Goal: Task Accomplishment & Management: Use online tool/utility

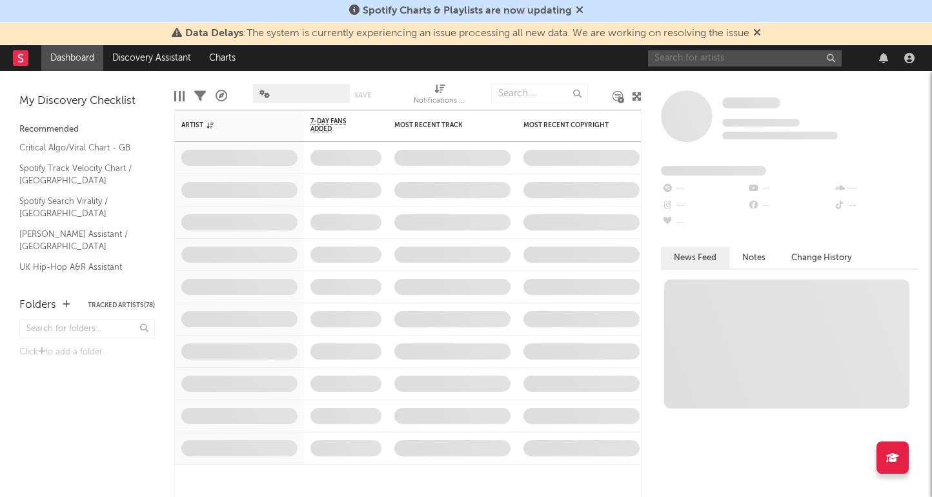
click at [717, 50] on input "text" at bounding box center [745, 58] width 194 height 16
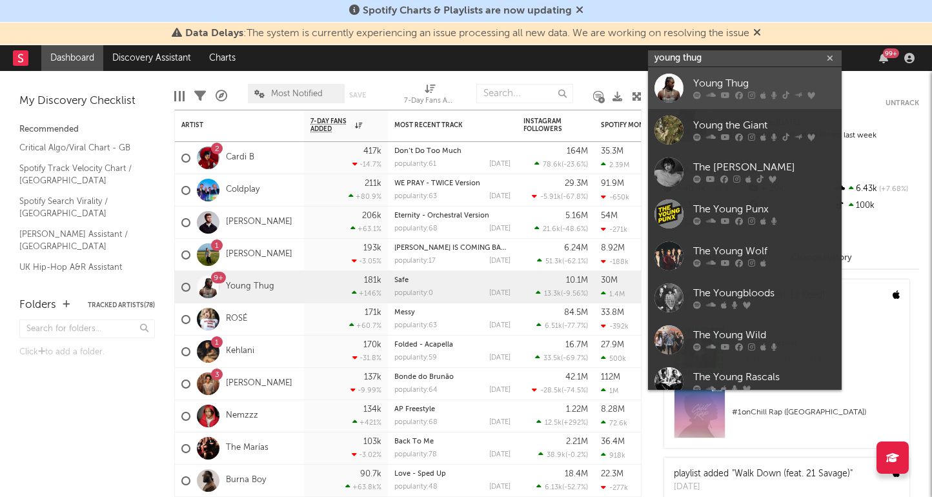
type input "young thug"
click at [725, 79] on div "Young Thug" at bounding box center [764, 83] width 142 height 15
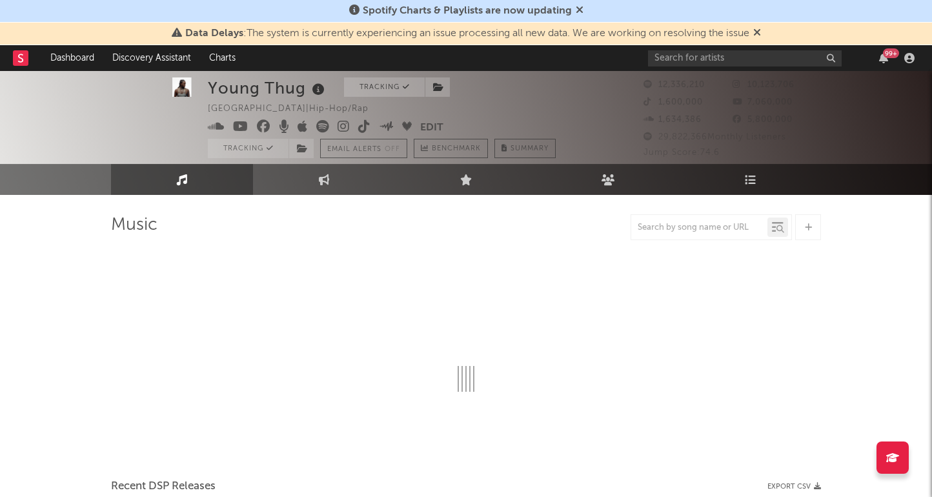
scroll to position [11, 0]
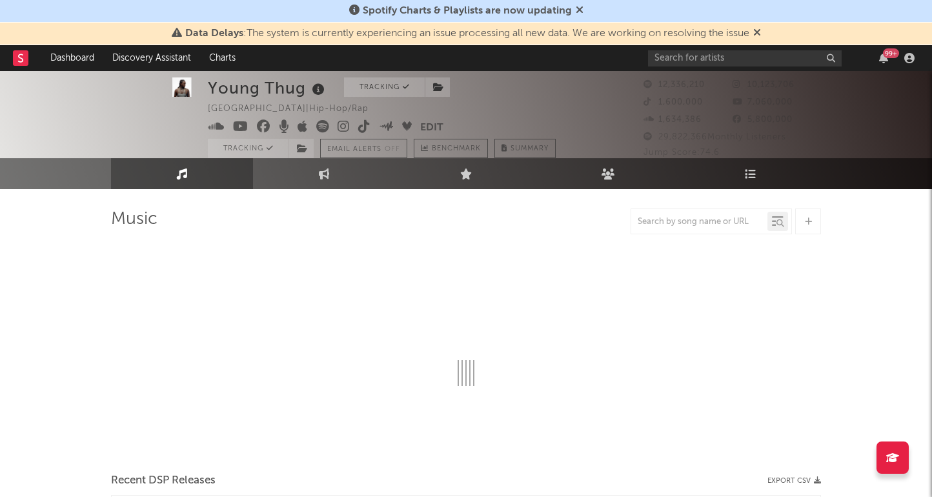
select select "6m"
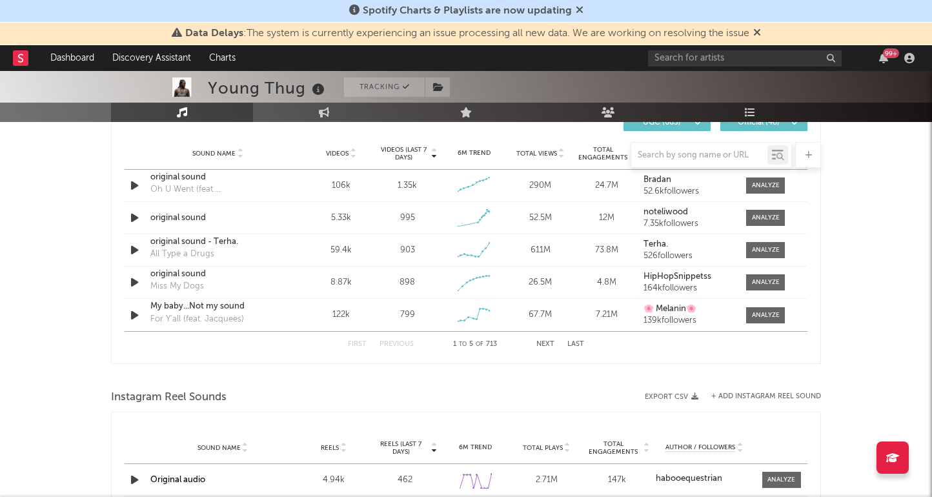
scroll to position [929, 0]
click at [696, 162] on div at bounding box center [699, 155] width 136 height 16
click at [690, 156] on input "text" at bounding box center [699, 155] width 136 height 10
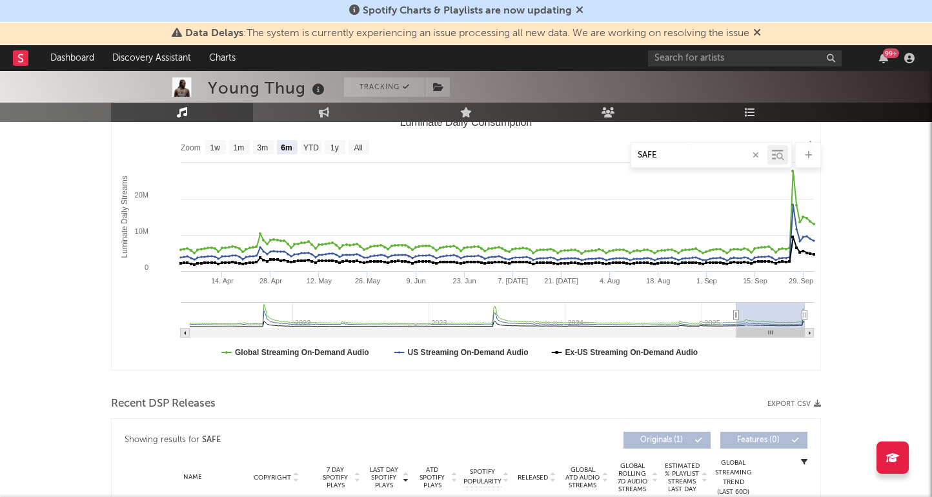
scroll to position [183, 0]
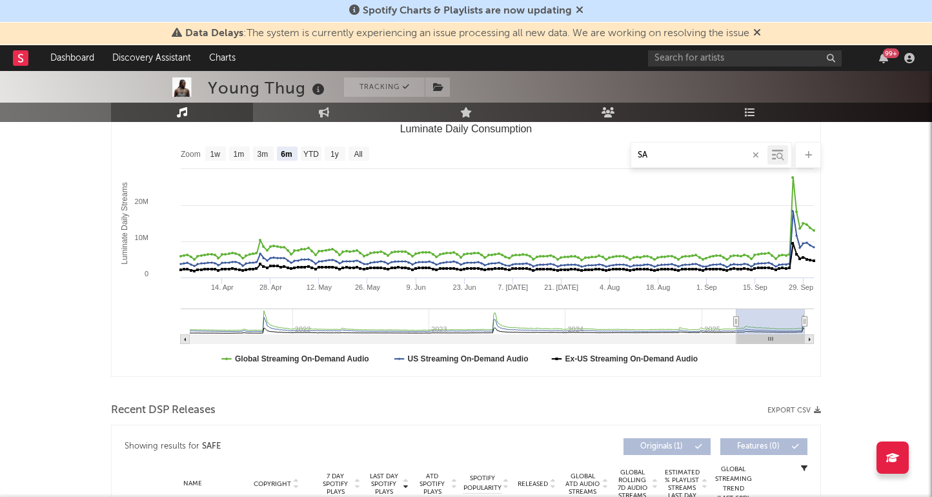
type input "S"
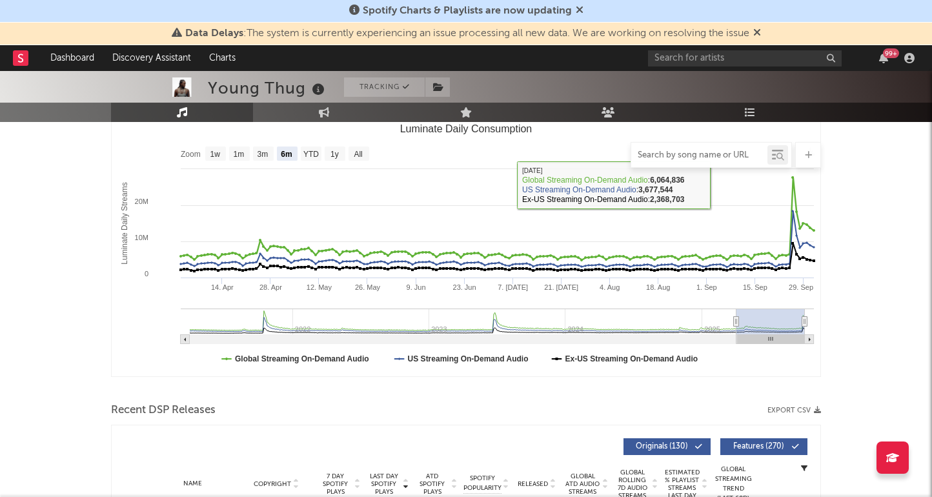
click at [720, 154] on input "text" at bounding box center [699, 155] width 136 height 10
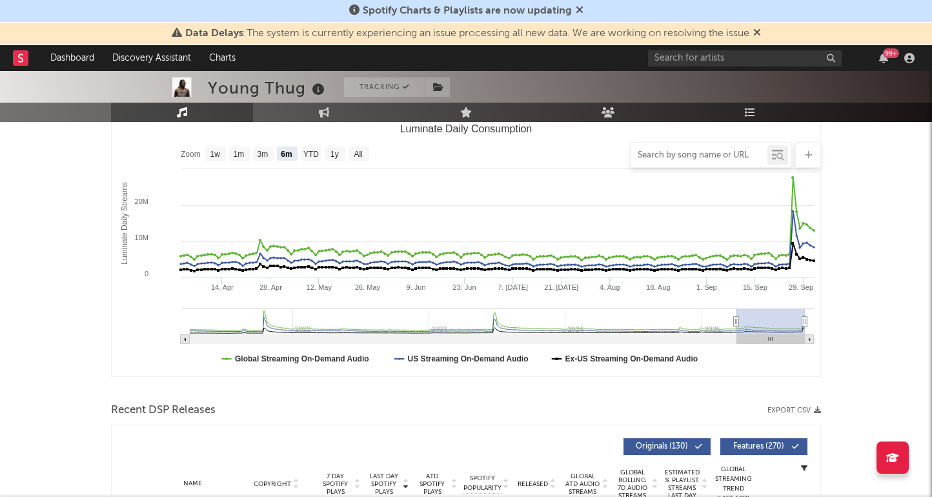
paste input "💕"
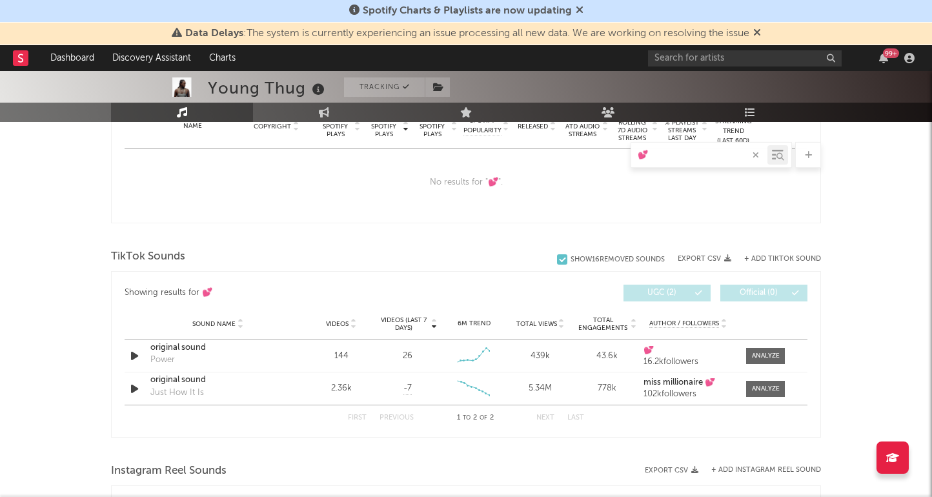
scroll to position [554, 0]
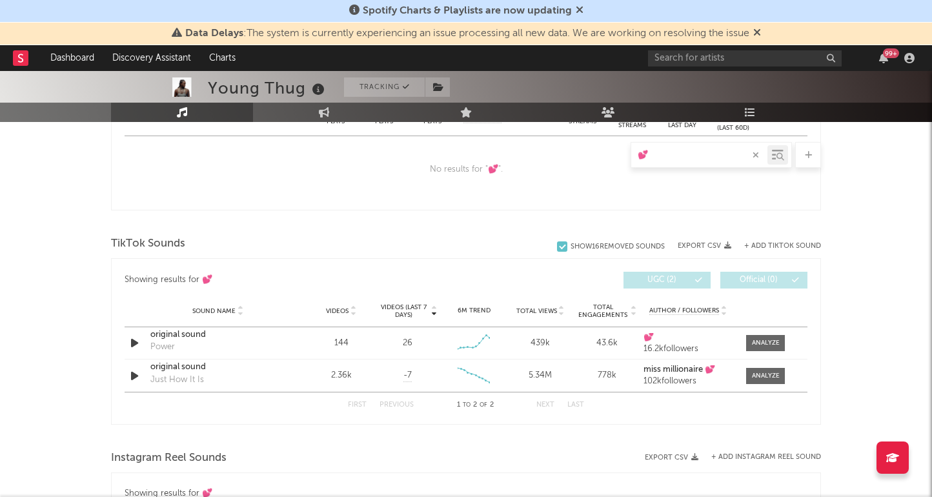
type input "💕"
click at [767, 244] on button "+ Add TikTok Sound" at bounding box center [782, 246] width 77 height 7
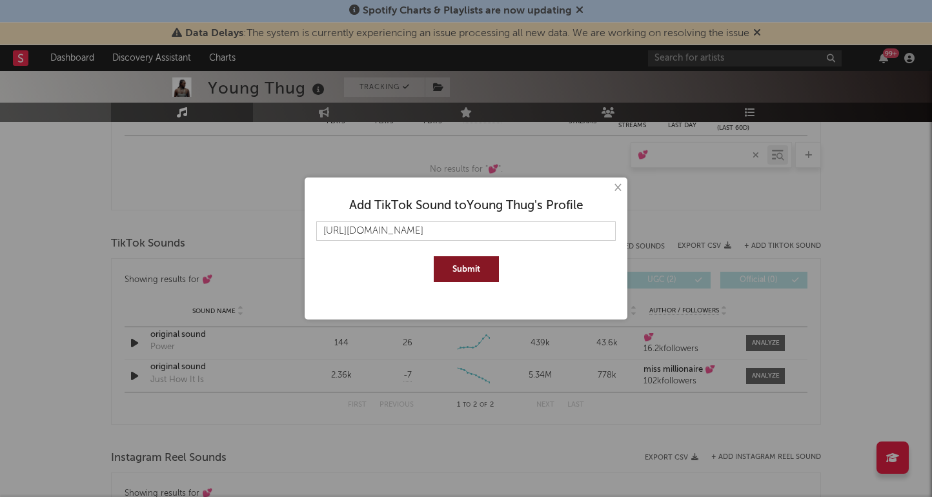
scroll to position [0, 195]
type input "[URL][DOMAIN_NAME]"
click at [488, 268] on button "Submit" at bounding box center [466, 269] width 65 height 26
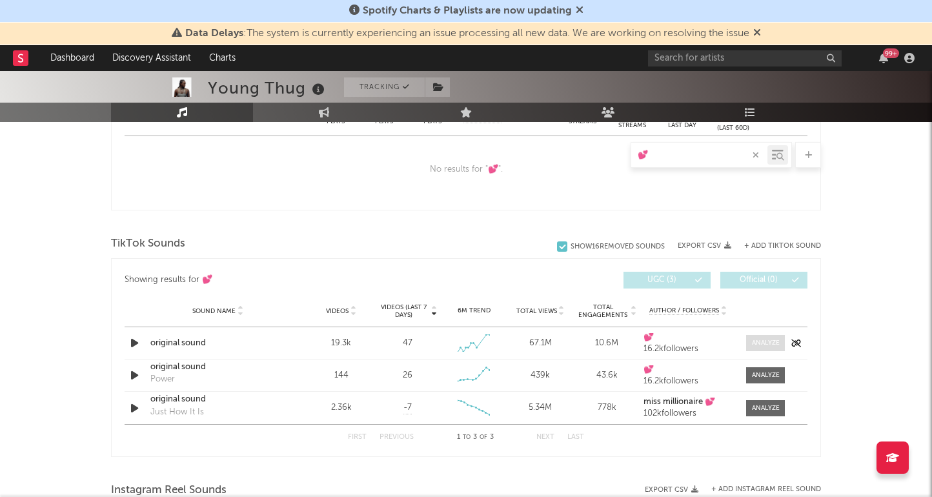
click at [765, 342] on div at bounding box center [766, 343] width 28 height 10
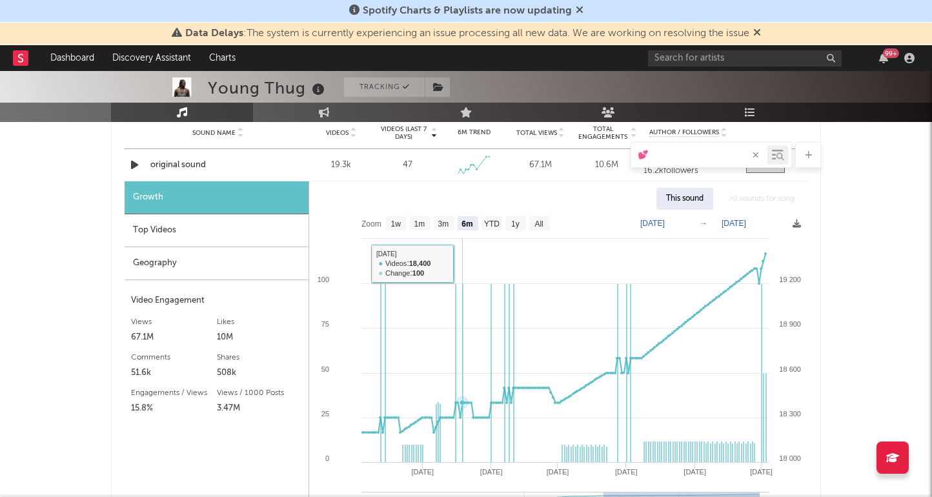
scroll to position [731, 0]
click at [398, 221] on text "1w" at bounding box center [396, 224] width 10 height 9
select select "1w"
type input "[DATE]"
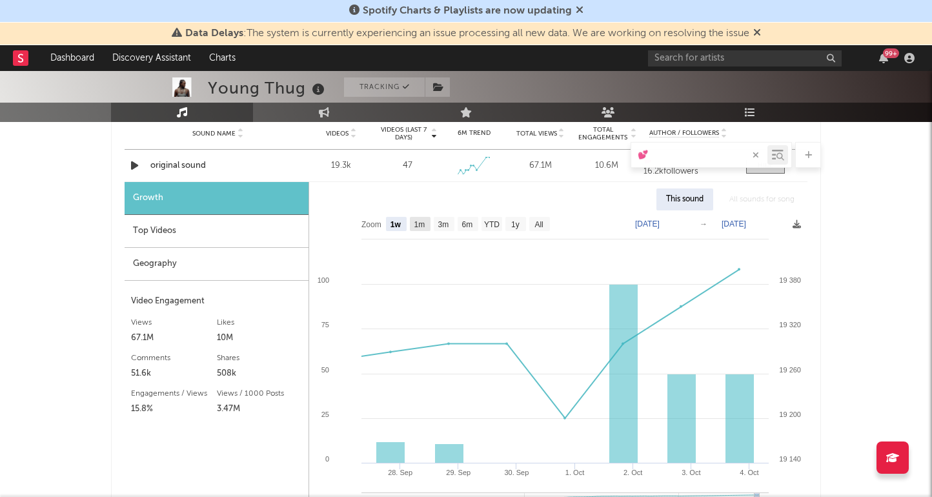
click at [425, 227] on text "1m" at bounding box center [419, 224] width 11 height 9
select select "1m"
type input "[DATE]"
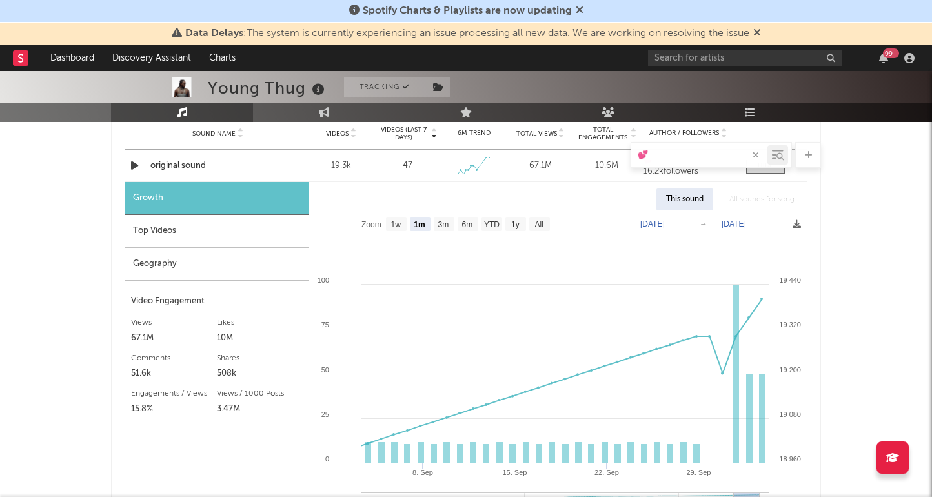
drag, startPoint x: 729, startPoint y: 152, endPoint x: 522, endPoint y: 136, distance: 207.7
click at [521, 137] on div "Music 💕 Total Artist Consumption Luminate - Daily Luminate - Weekly BMAT - Week…" at bounding box center [466, 267] width 710 height 1558
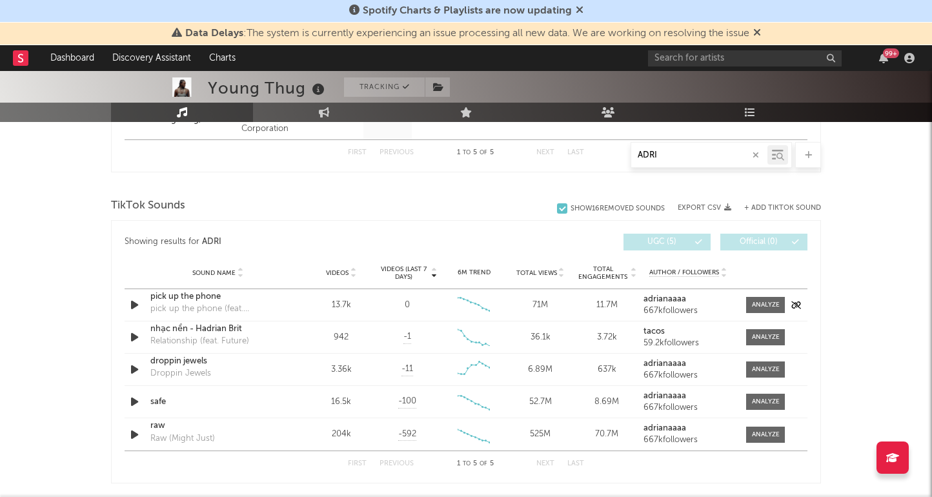
scroll to position [812, 0]
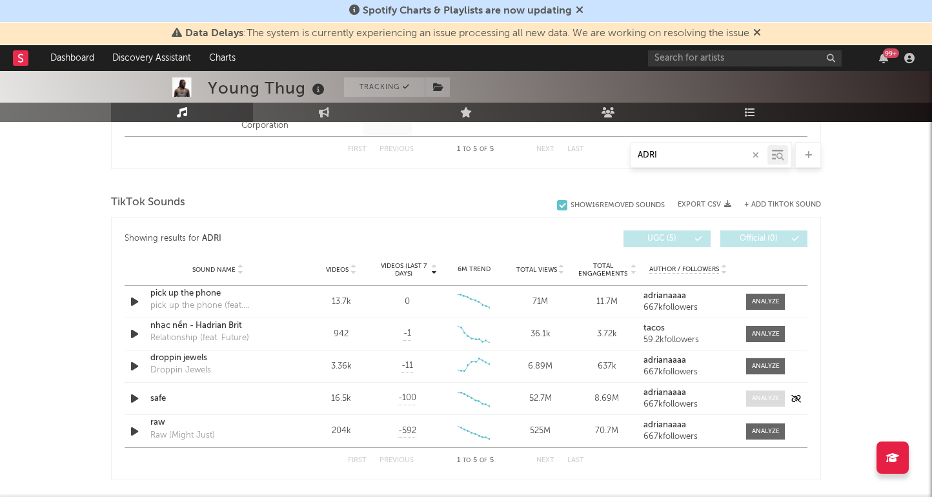
type input "ADRI"
click at [767, 399] on div at bounding box center [766, 399] width 28 height 10
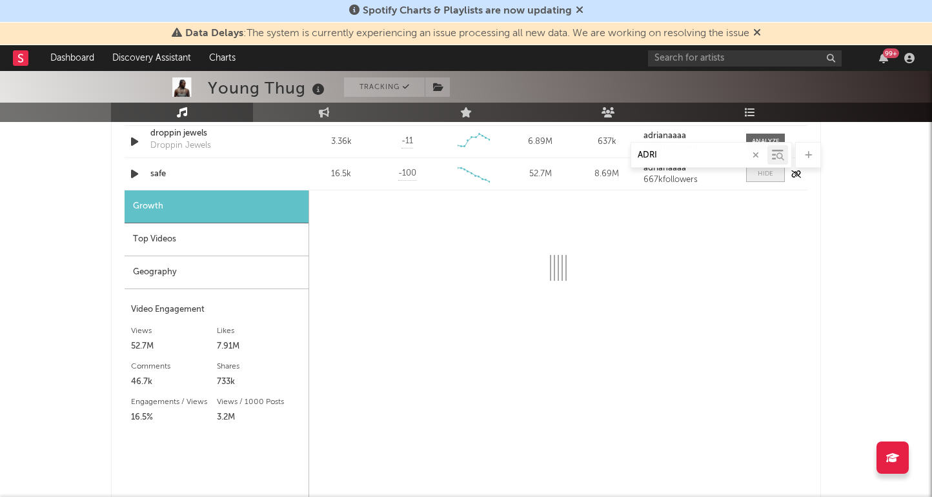
scroll to position [1036, 0]
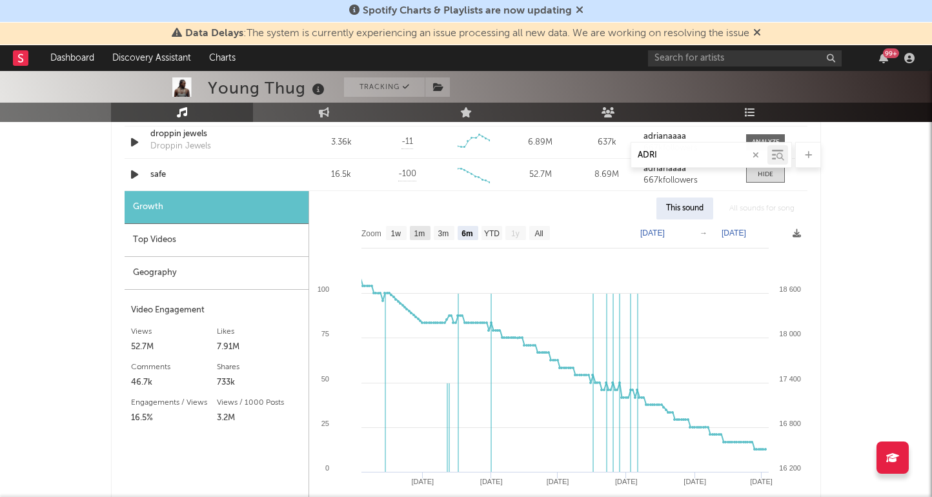
click at [423, 232] on text "1m" at bounding box center [419, 233] width 11 height 9
select select "1m"
type input "[DATE]"
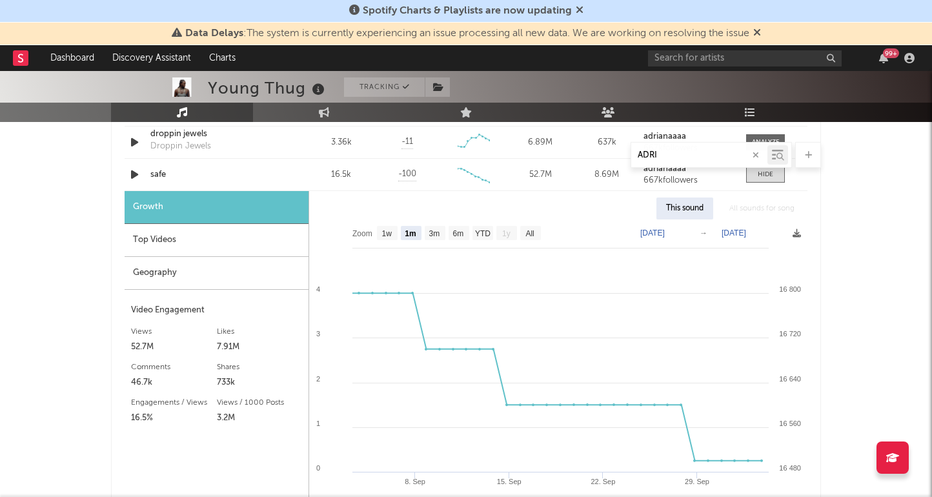
drag, startPoint x: 674, startPoint y: 154, endPoint x: 602, endPoint y: 148, distance: 72.5
click at [601, 151] on div "ADRI" at bounding box center [466, 155] width 710 height 26
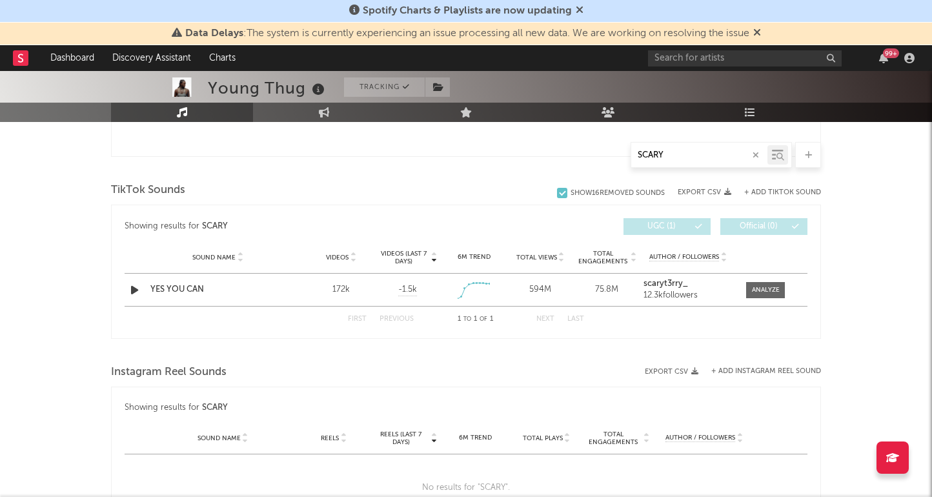
scroll to position [603, 0]
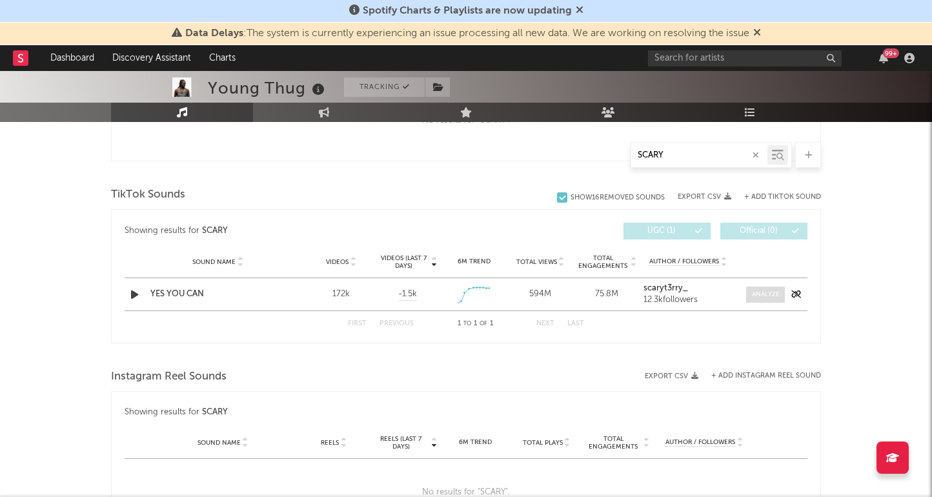
type input "SCARY"
click at [771, 292] on div at bounding box center [766, 295] width 28 height 10
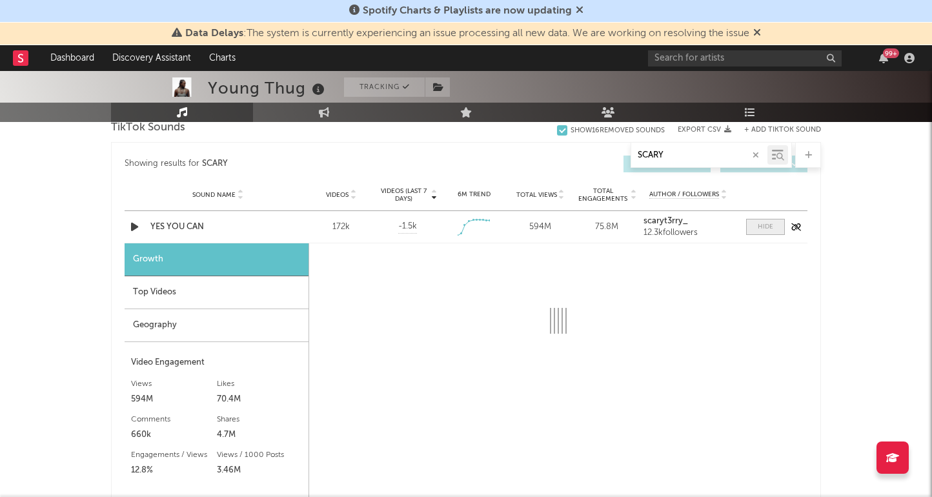
scroll to position [749, 0]
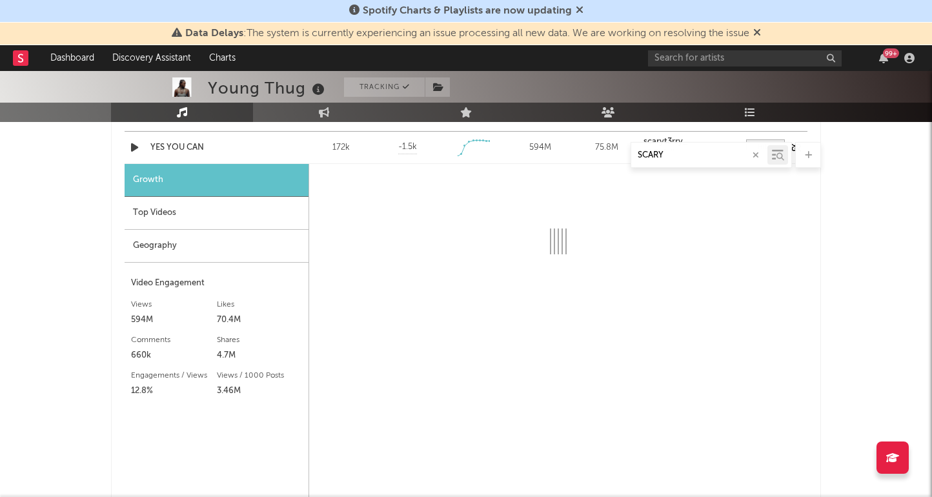
select select "1w"
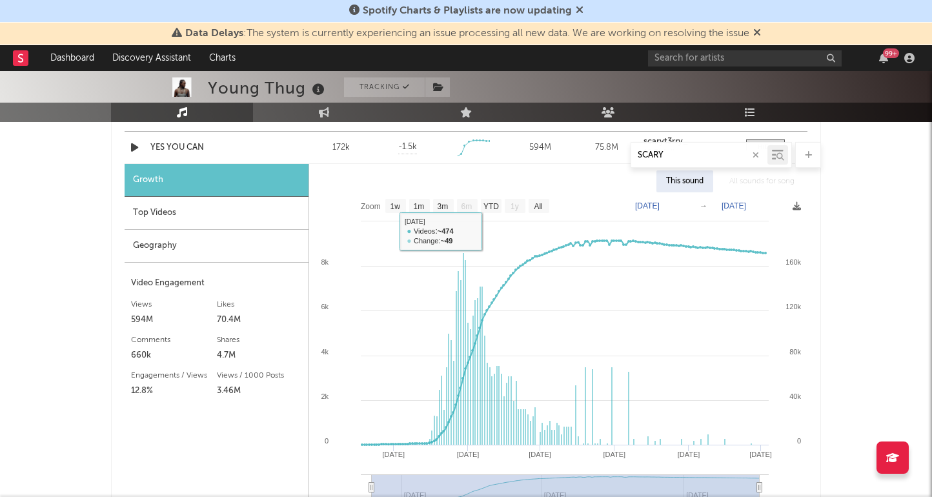
click at [207, 216] on div "Top Videos" at bounding box center [217, 213] width 184 height 33
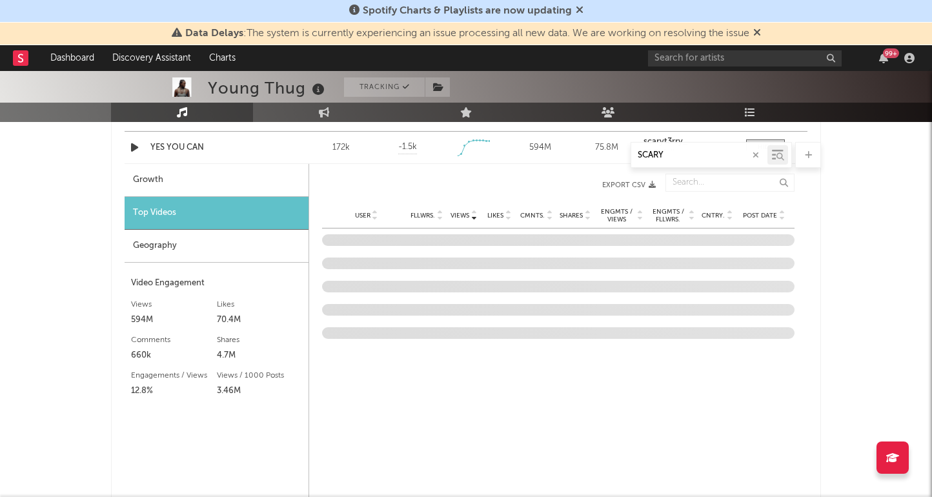
click at [216, 183] on div "Growth" at bounding box center [217, 180] width 184 height 33
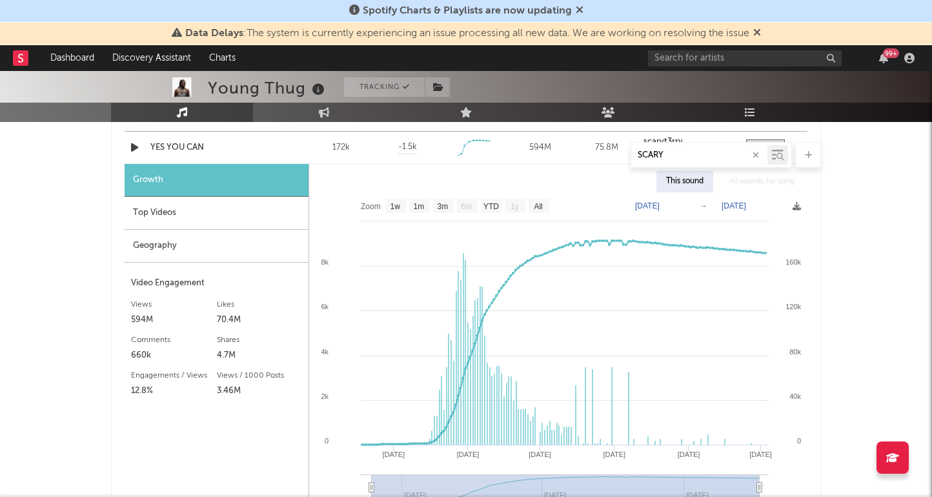
scroll to position [731, 0]
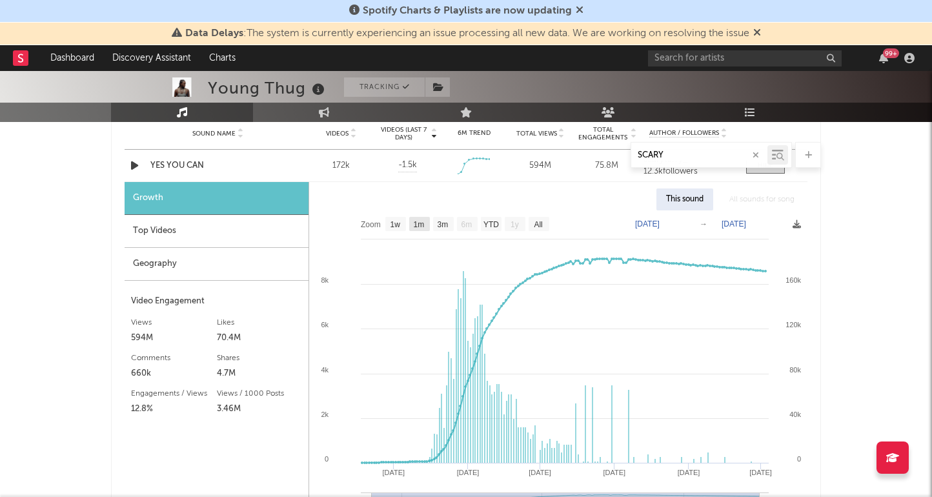
click at [422, 226] on text "1m" at bounding box center [419, 224] width 11 height 9
select select "1m"
type input "[DATE]"
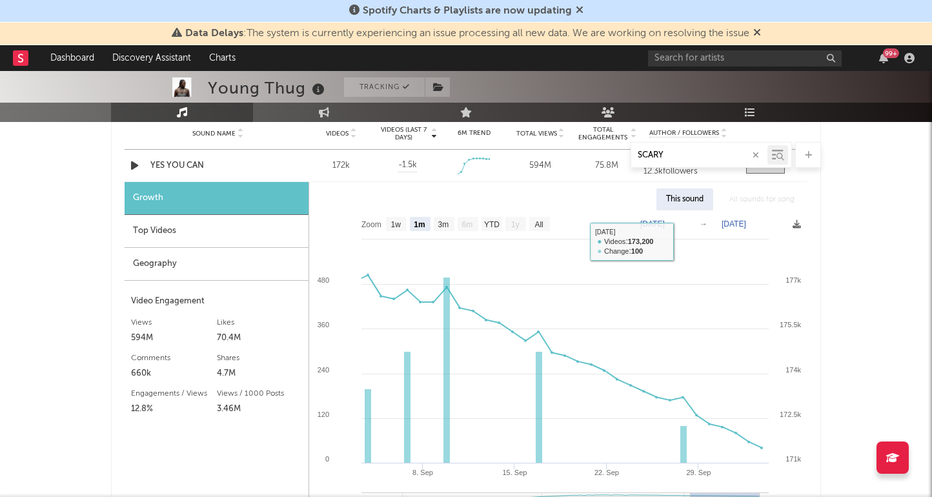
scroll to position [730, 0]
drag, startPoint x: 688, startPoint y: 150, endPoint x: 482, endPoint y: 106, distance: 210.6
click at [489, 111] on div "Young Thug Tracking [GEOGRAPHIC_DATA] | Hip-Hop/Rap Edit Tracking Email Alerts …" at bounding box center [466, 192] width 932 height 1702
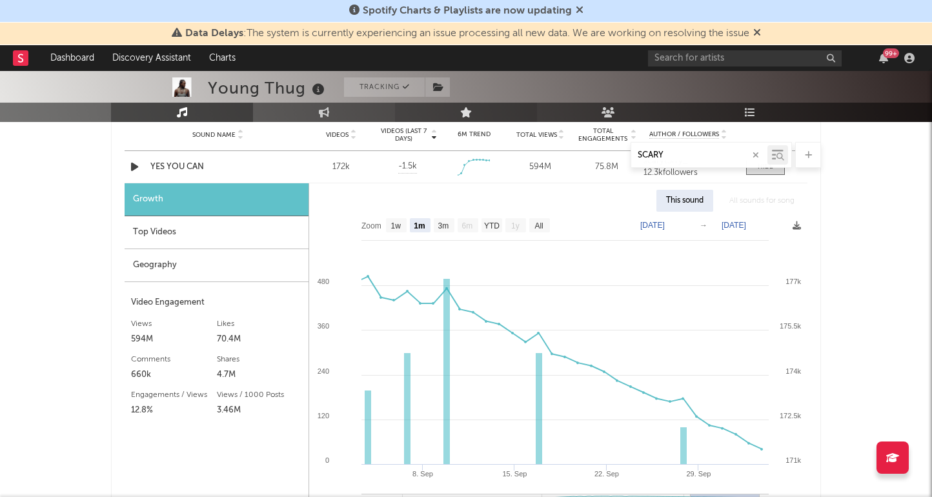
paste input "оригинальный звук"
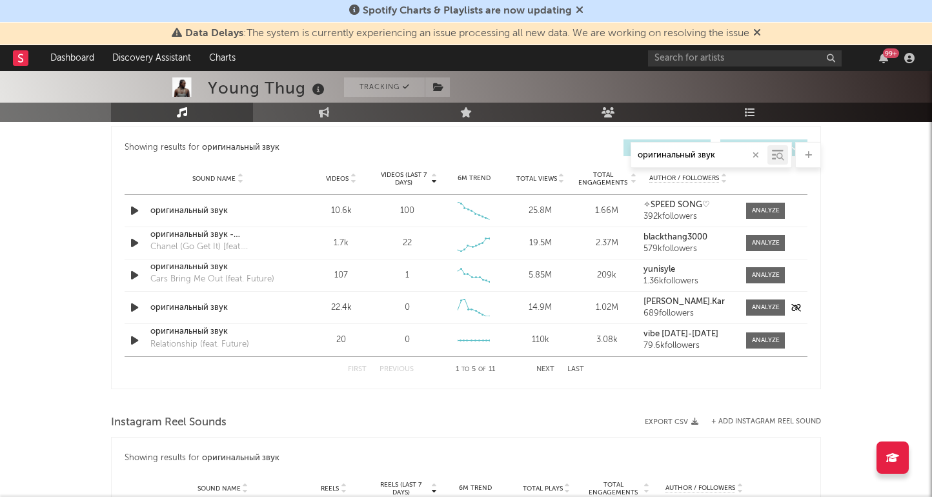
scroll to position [660, 0]
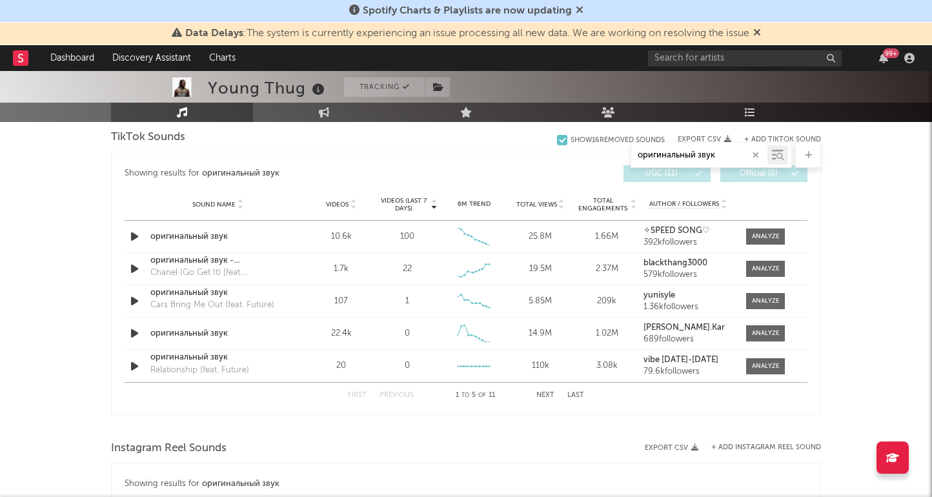
click at [543, 394] on button "Next" at bounding box center [545, 395] width 18 height 7
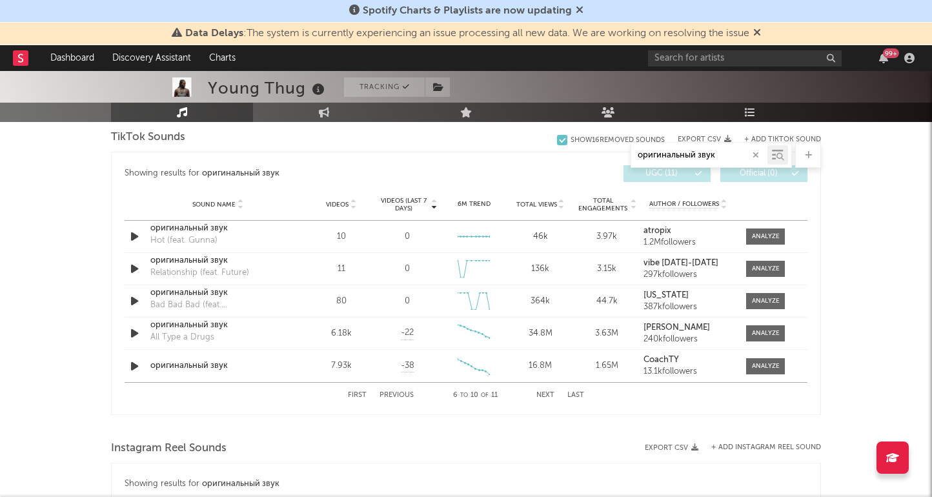
click at [543, 393] on button "Next" at bounding box center [545, 395] width 18 height 7
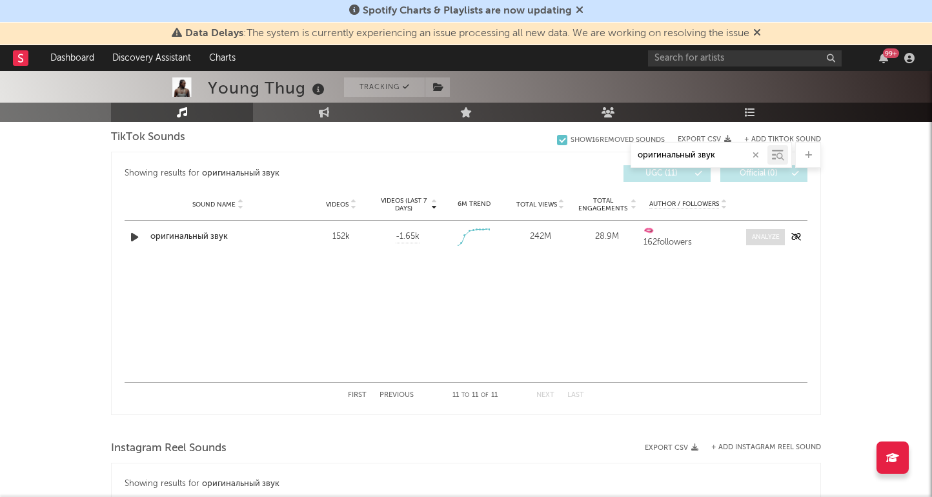
type input "оригинальный звук"
click at [753, 242] on span at bounding box center [765, 237] width 39 height 16
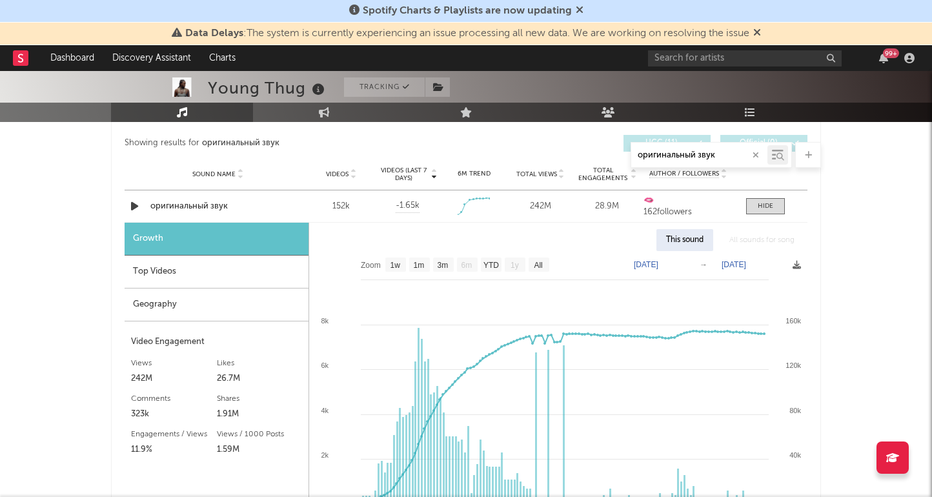
scroll to position [696, 0]
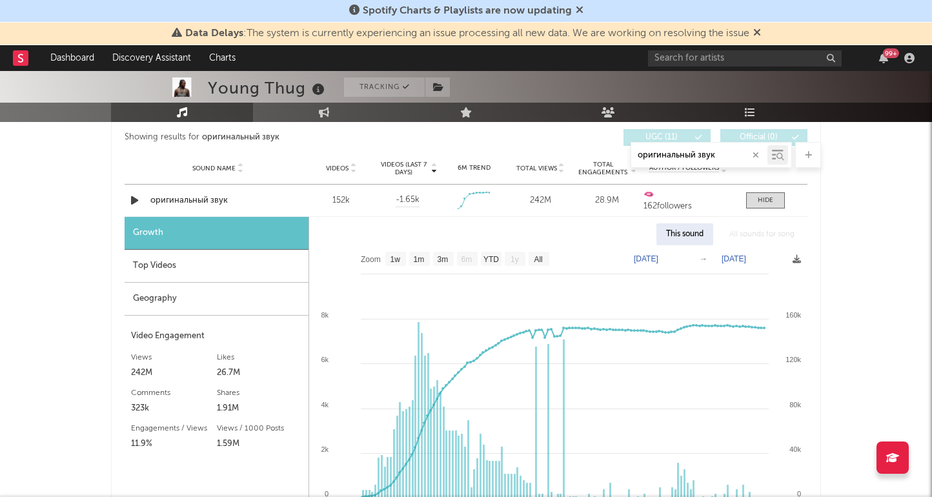
click at [413, 250] on rect at bounding box center [558, 408] width 498 height 327
click at [416, 253] on rect at bounding box center [419, 259] width 21 height 14
select select "1m"
type input "[DATE]"
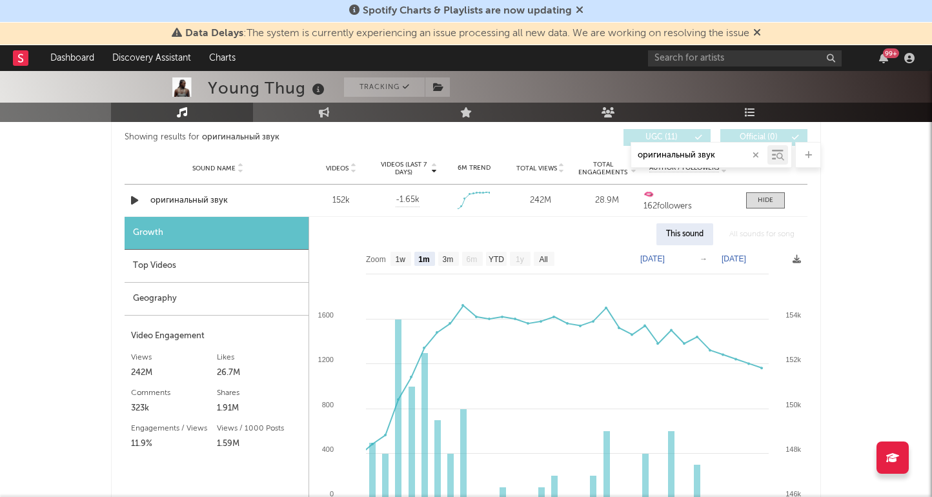
drag, startPoint x: 725, startPoint y: 154, endPoint x: 574, endPoint y: 141, distance: 152.3
click at [756, 158] on icon "button" at bounding box center [755, 155] width 6 height 8
click at [690, 154] on input "text" at bounding box center [699, 155] width 136 height 10
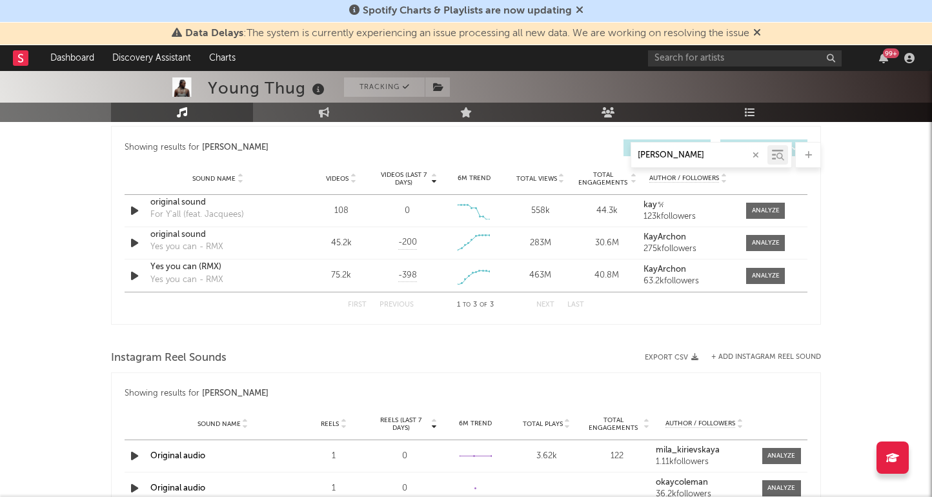
type input "[PERSON_NAME]"
click at [766, 274] on div at bounding box center [766, 276] width 28 height 10
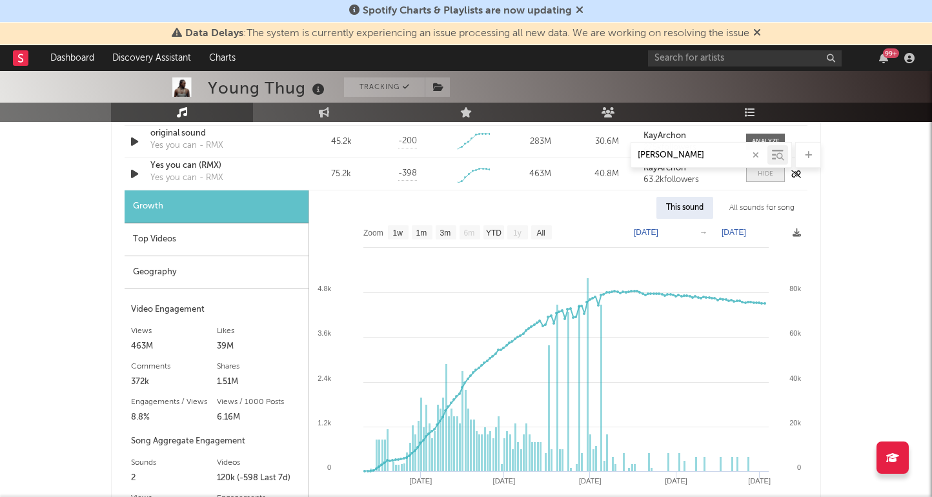
scroll to position [813, 0]
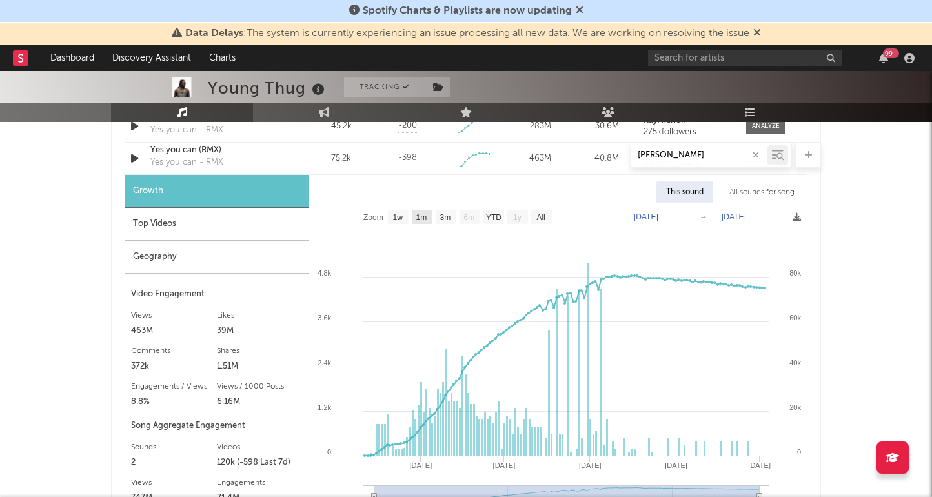
click at [422, 218] on text "1m" at bounding box center [421, 217] width 11 height 9
select select "1m"
type input "[DATE]"
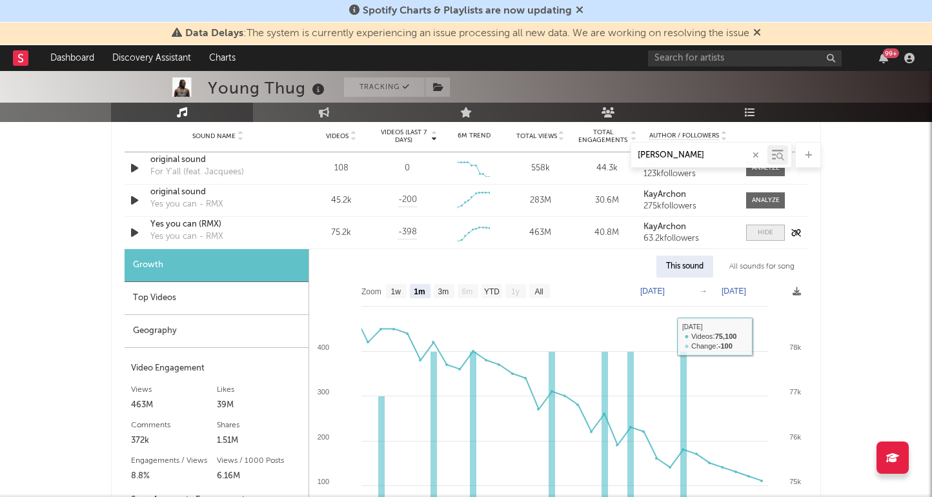
scroll to position [736, 0]
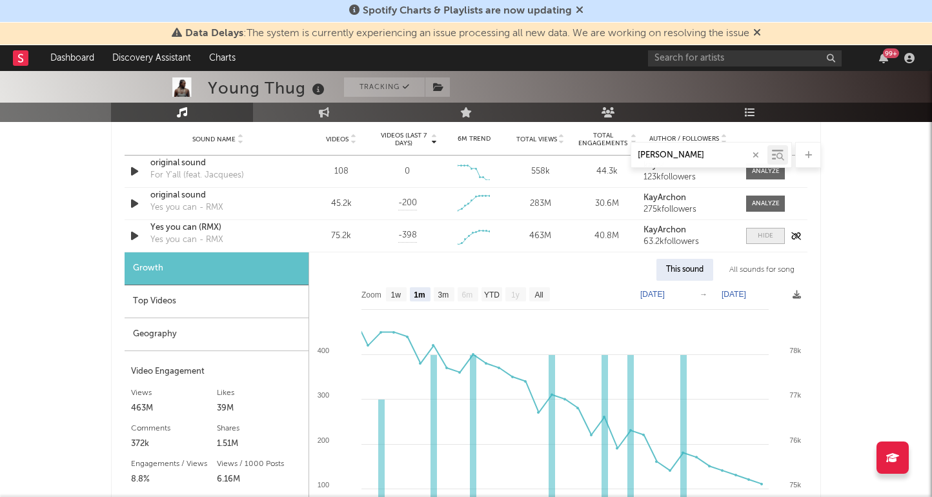
click at [770, 228] on span at bounding box center [765, 236] width 39 height 16
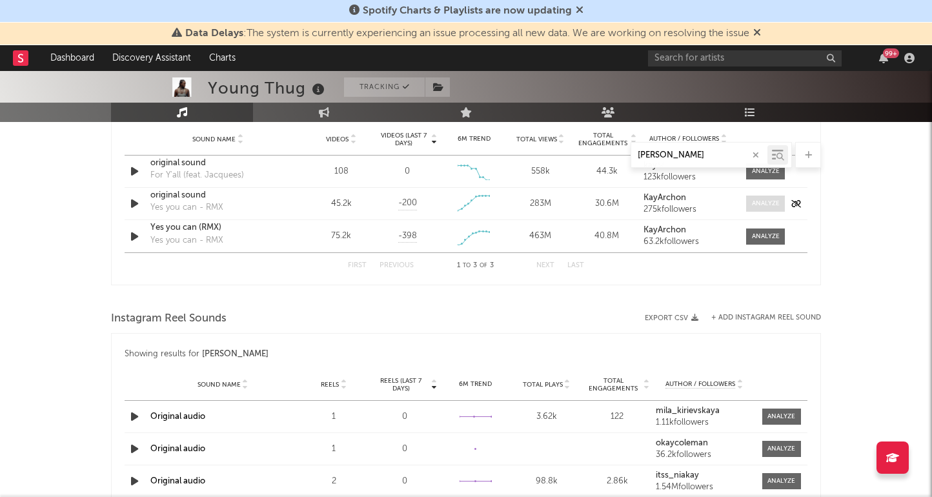
click at [765, 207] on div at bounding box center [766, 204] width 28 height 10
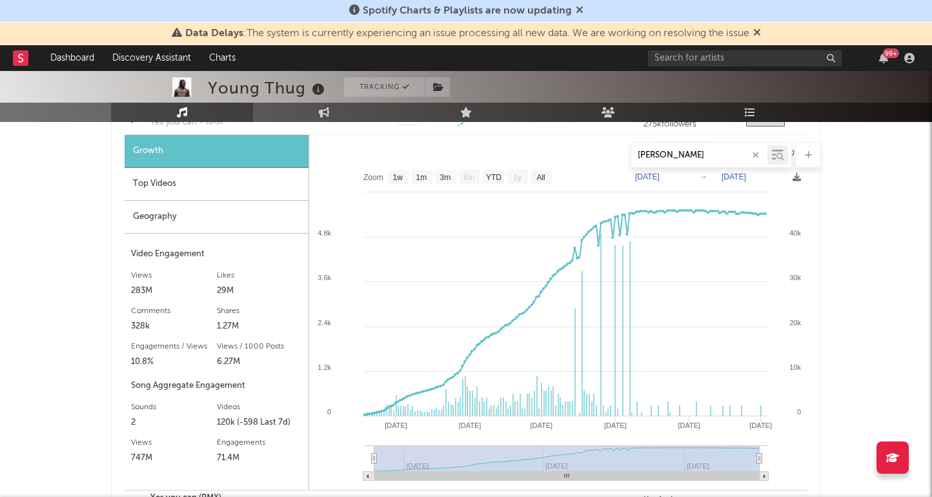
scroll to position [843, 0]
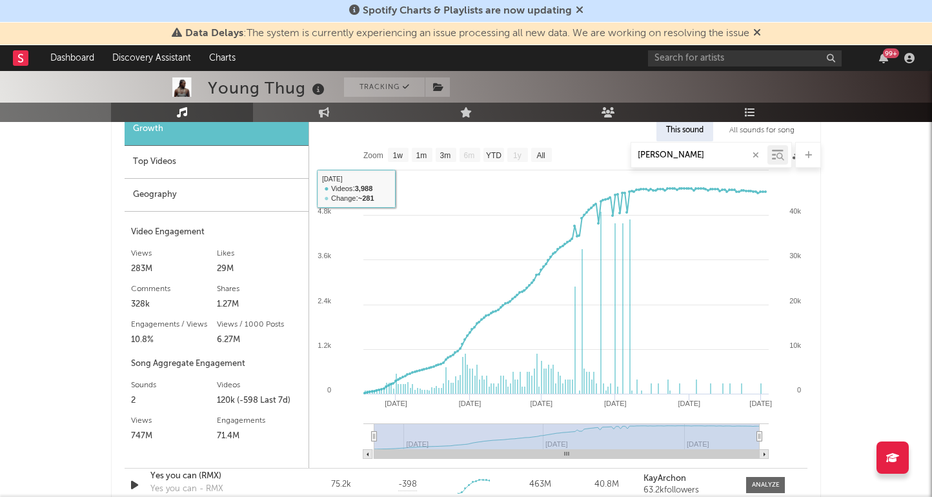
click at [431, 154] on div "[PERSON_NAME]" at bounding box center [466, 155] width 710 height 26
click at [424, 154] on div "[PERSON_NAME]" at bounding box center [466, 155] width 710 height 26
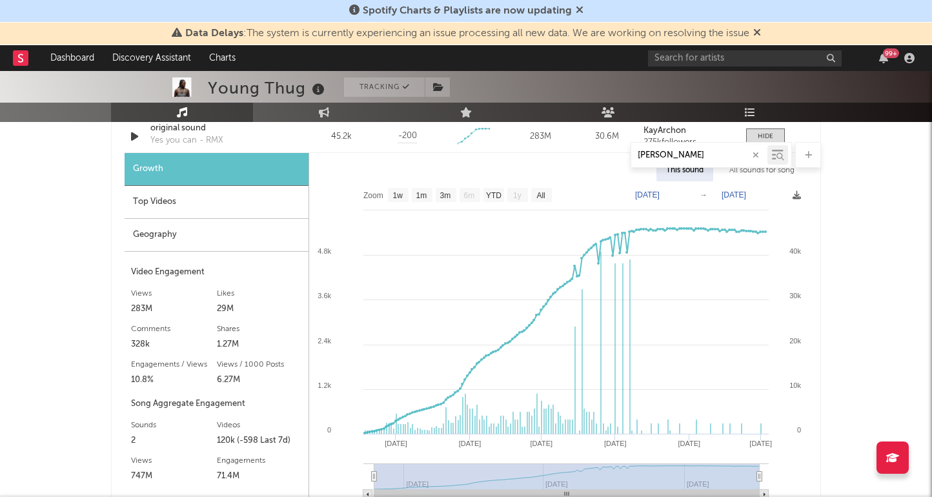
scroll to position [804, 0]
click at [425, 195] on text "1m" at bounding box center [421, 194] width 11 height 9
select select "1m"
type input "[DATE]"
